Goal: Complete application form

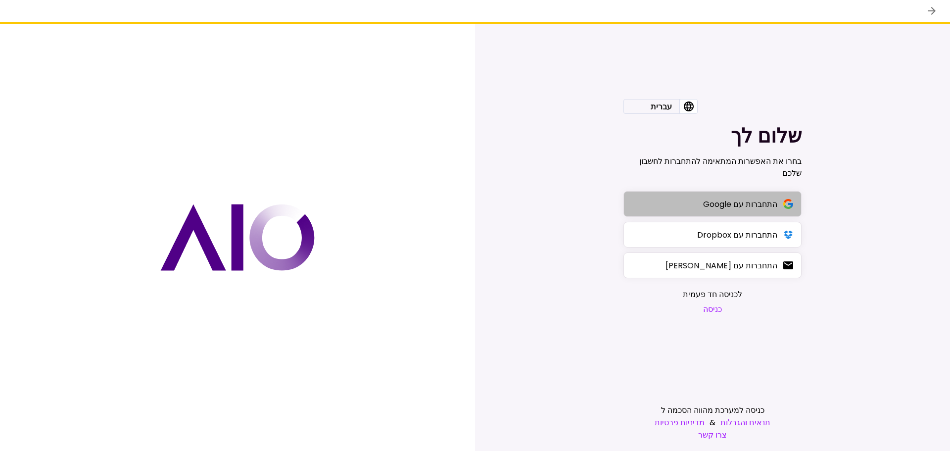
click at [727, 198] on div "התחברות עם Google" at bounding box center [740, 204] width 74 height 12
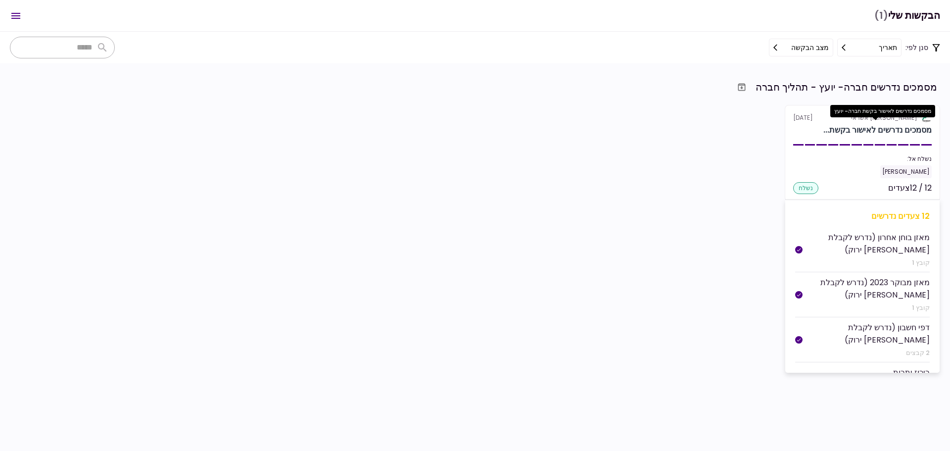
click at [878, 131] on div "מסמכים נדרשים לאישור בקשת..." at bounding box center [878, 130] width 108 height 12
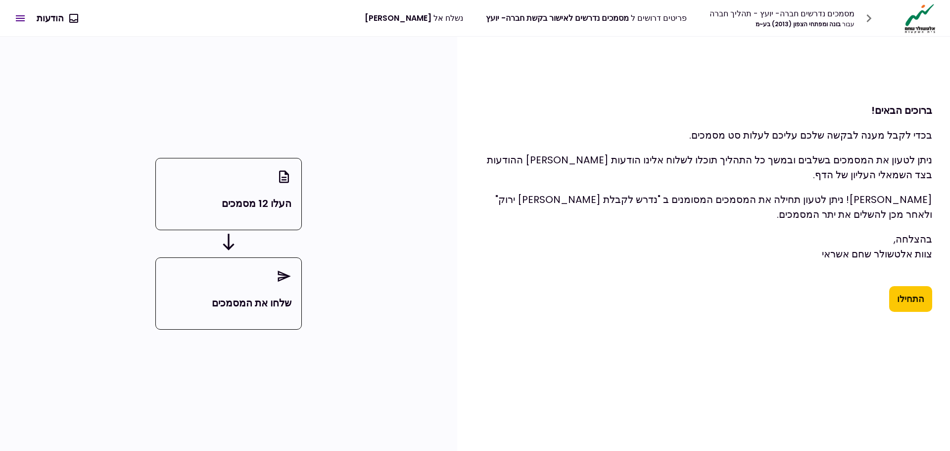
click at [911, 293] on button "התחילו" at bounding box center [911, 299] width 43 height 26
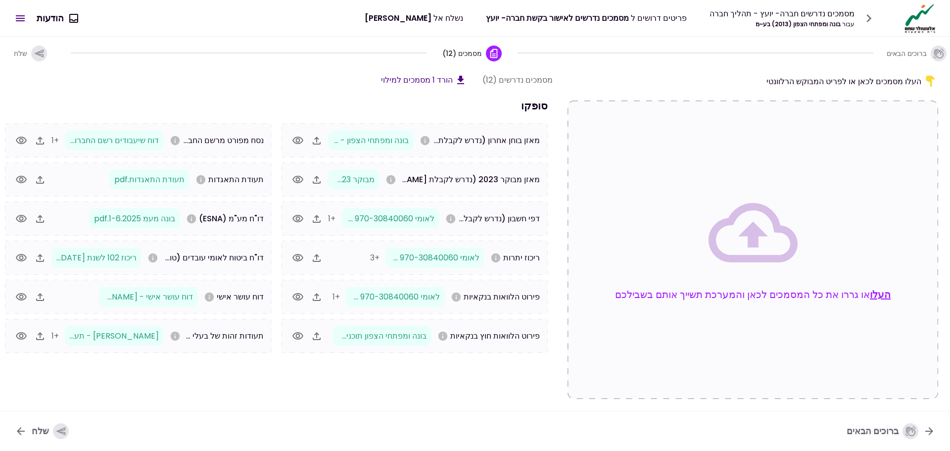
click at [473, 141] on span "מאזן בוחן אחרון (נדרש לקבלת [PERSON_NAME] ירוק)" at bounding box center [445, 140] width 190 height 11
click at [430, 139] on icon "במידה ונערכת הנהלת חשבונות כפולה בלבד" at bounding box center [425, 140] width 9 height 9
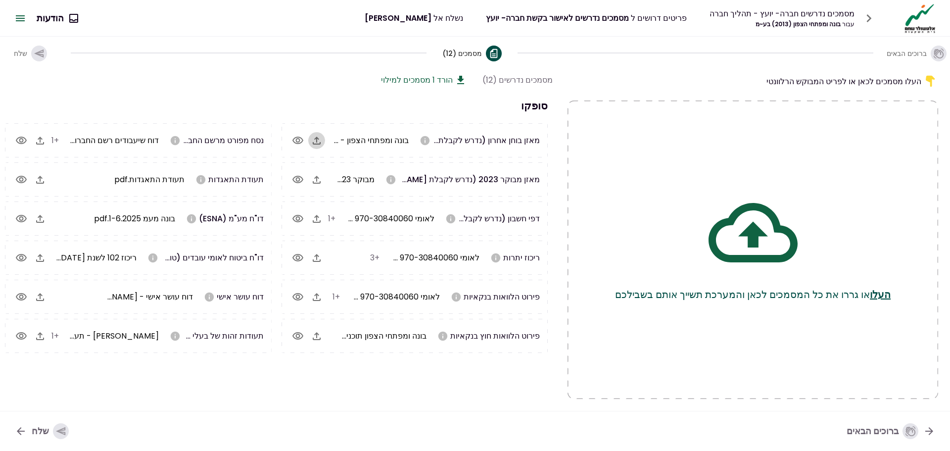
click at [317, 142] on icon "button" at bounding box center [317, 141] width 8 height 8
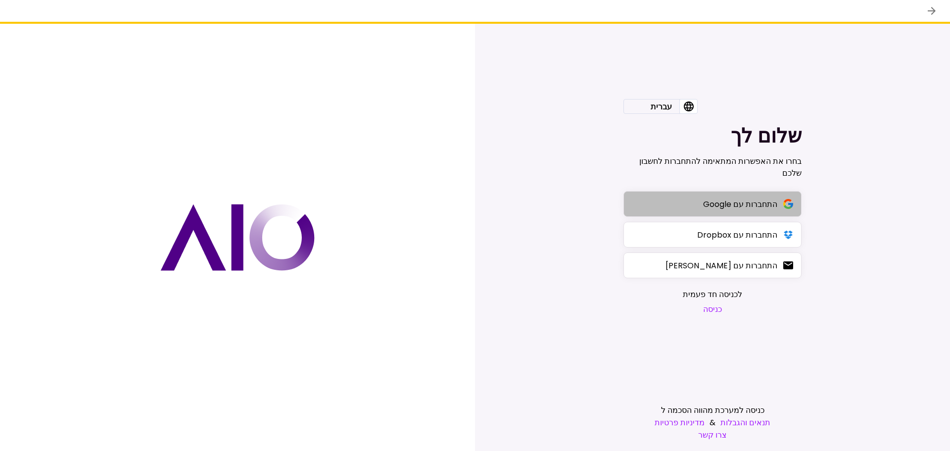
click at [725, 204] on div "התחברות עם Google" at bounding box center [740, 204] width 74 height 12
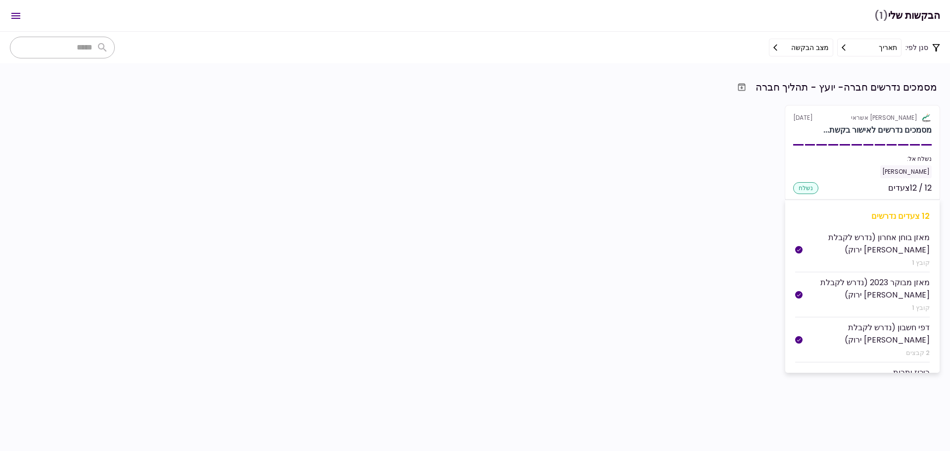
click at [833, 212] on div "12 צעדים נדרשים" at bounding box center [862, 216] width 135 height 12
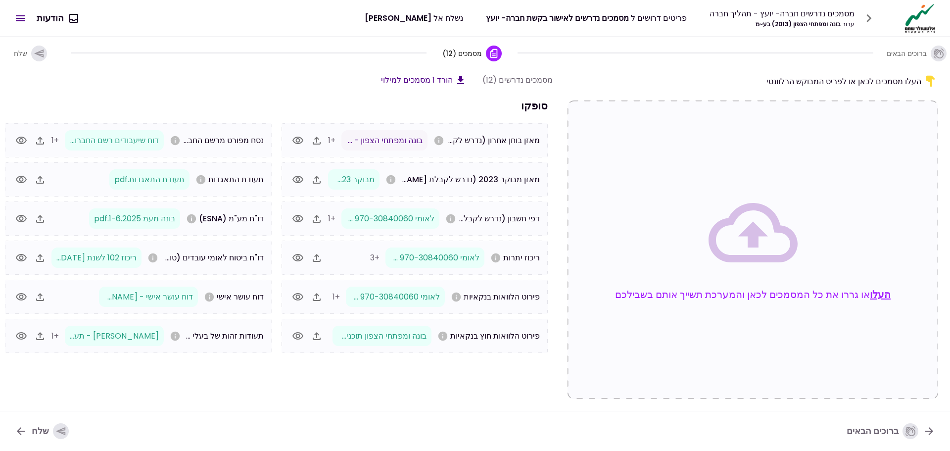
click at [316, 142] on icon "button" at bounding box center [317, 141] width 8 height 8
click at [56, 430] on icon "button" at bounding box center [60, 431] width 9 height 8
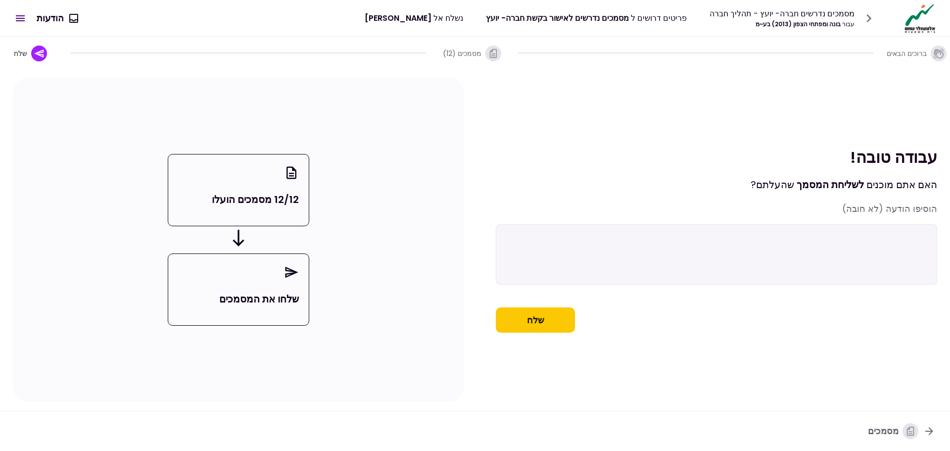
click at [531, 325] on button "שלח" at bounding box center [535, 320] width 79 height 26
